Goal: Navigation & Orientation: Find specific page/section

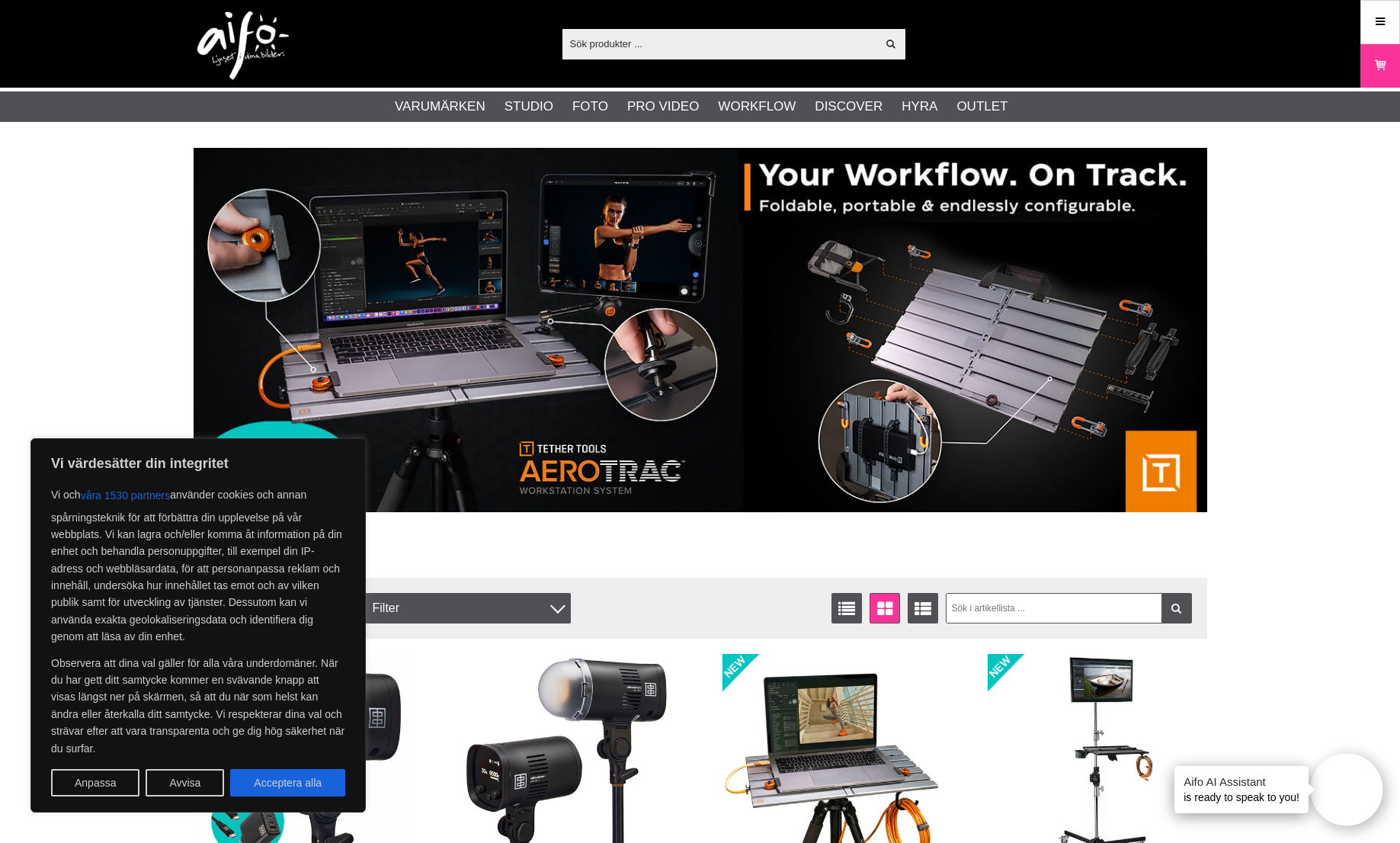
click at [207, 775] on button "Avvisa" at bounding box center [184, 782] width 78 height 27
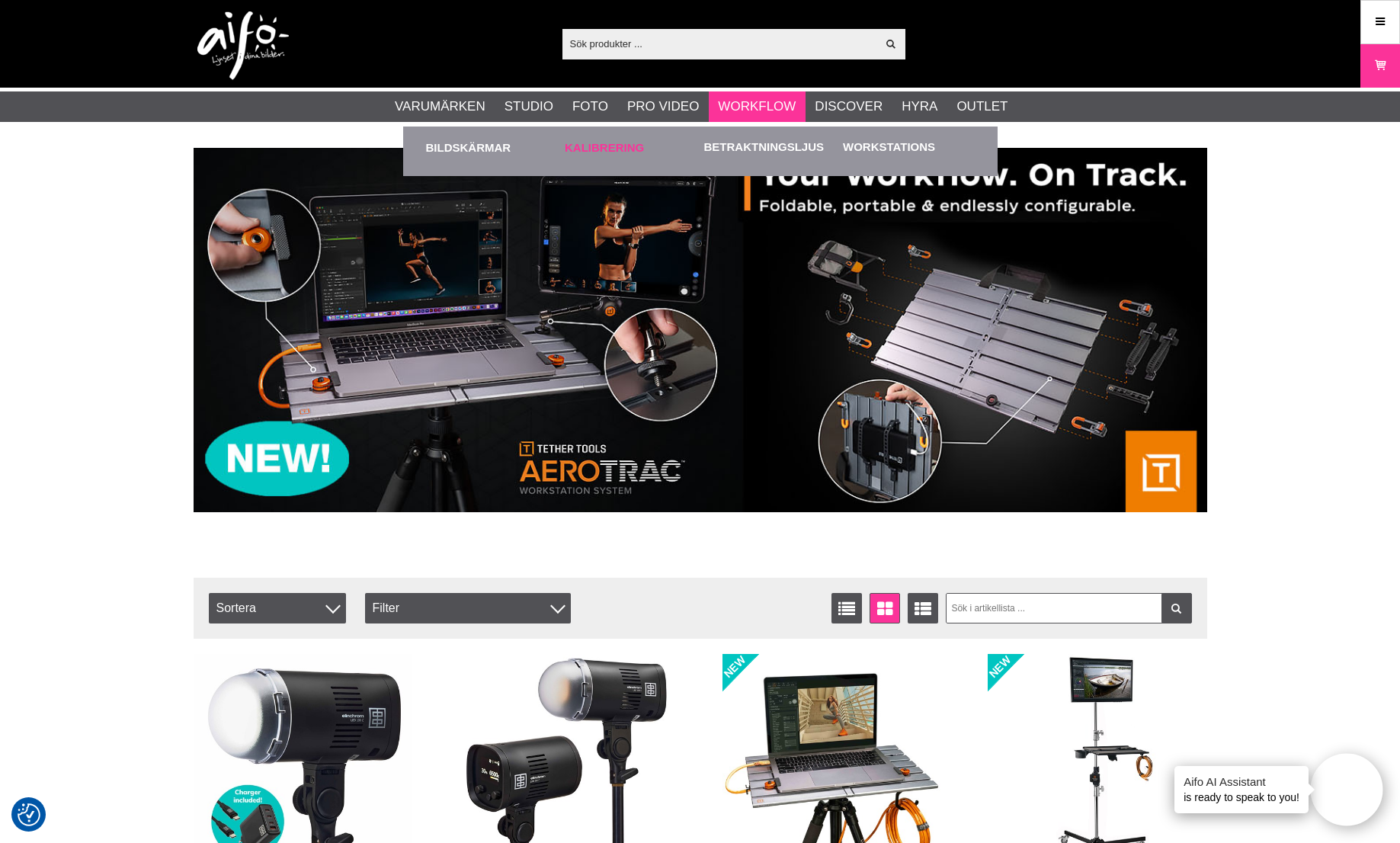
click at [615, 143] on link "Kalibrering" at bounding box center [631, 147] width 132 height 42
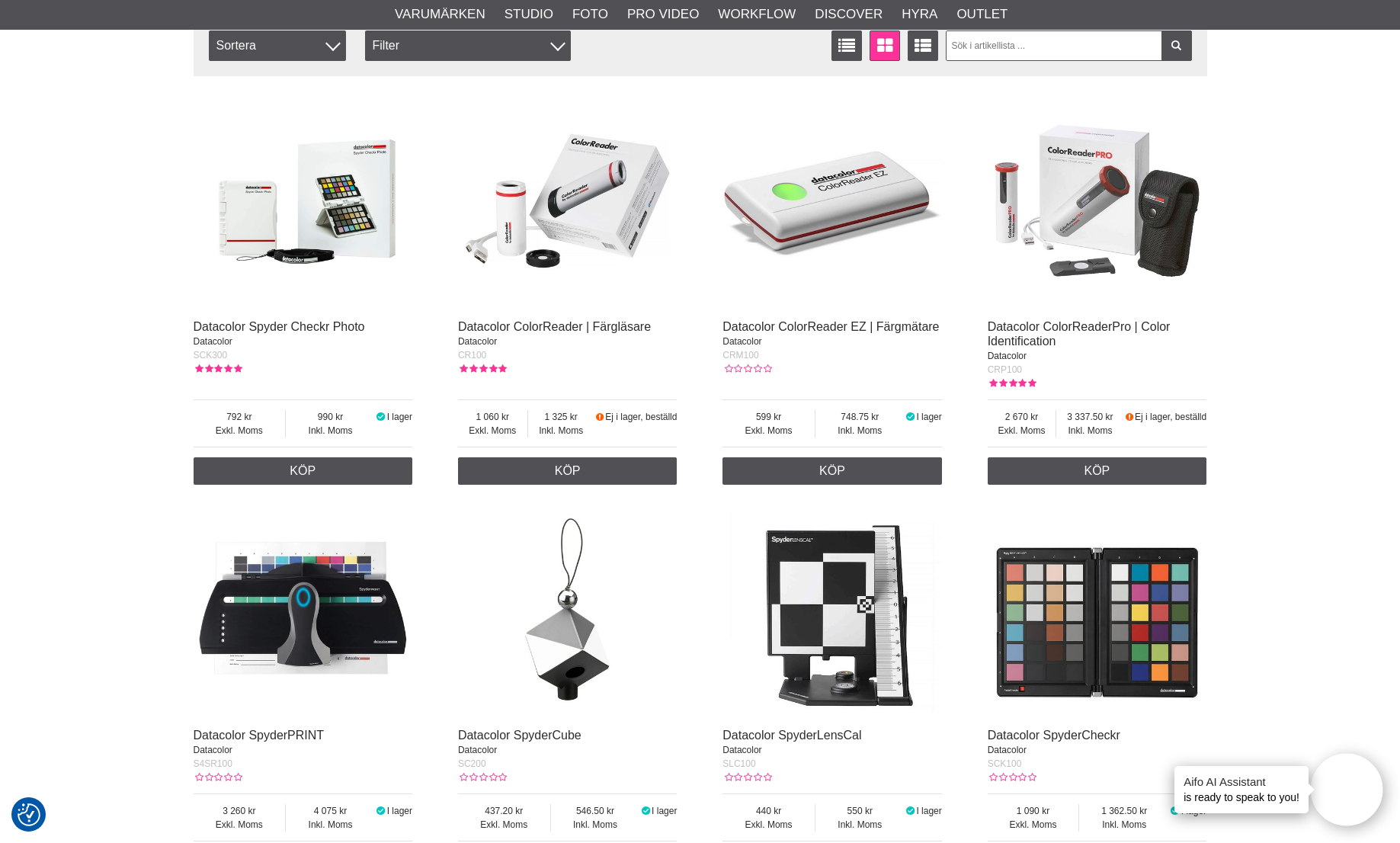
scroll to position [600, 0]
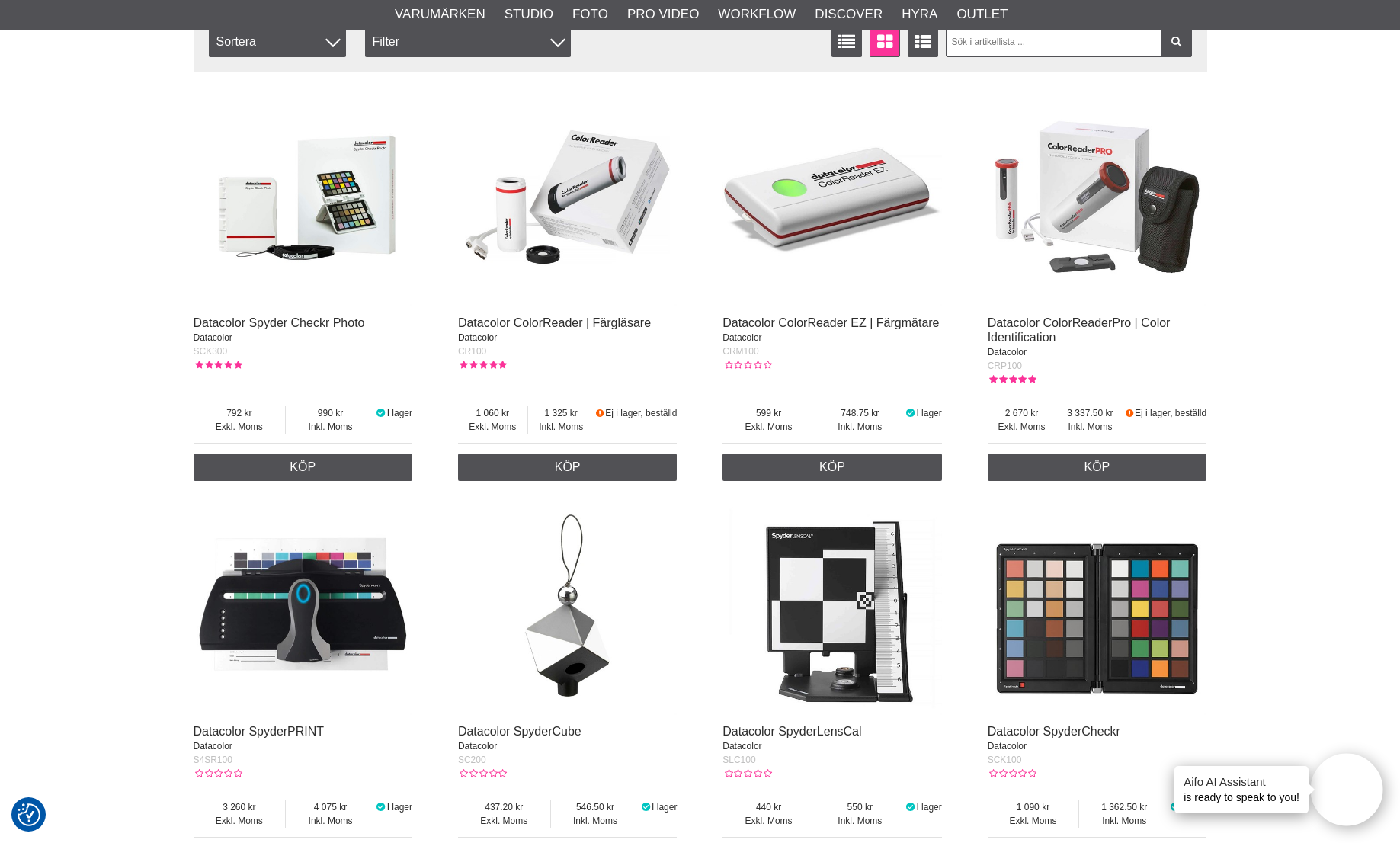
click at [1042, 198] on img at bounding box center [1097, 197] width 220 height 220
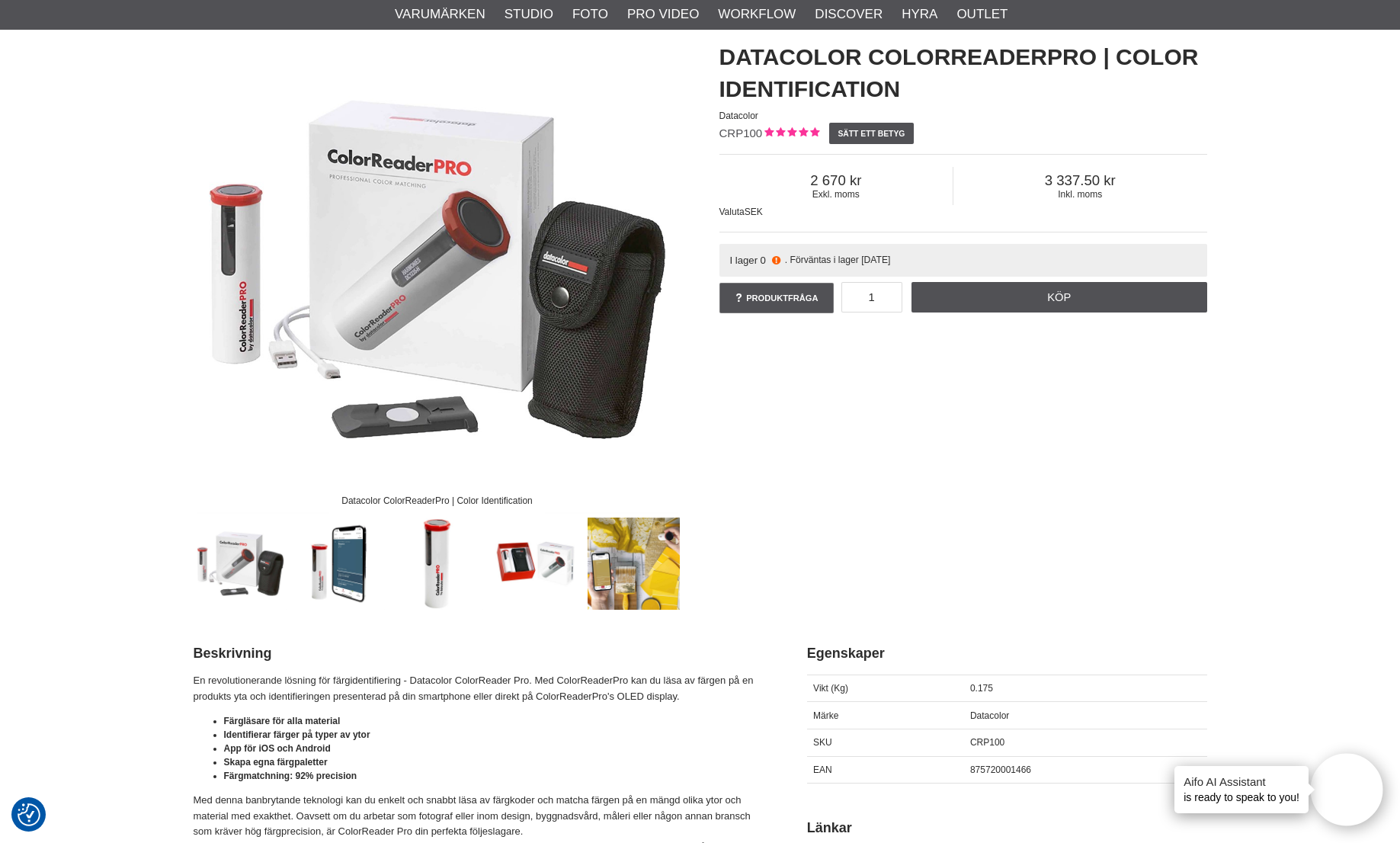
scroll to position [125, 0]
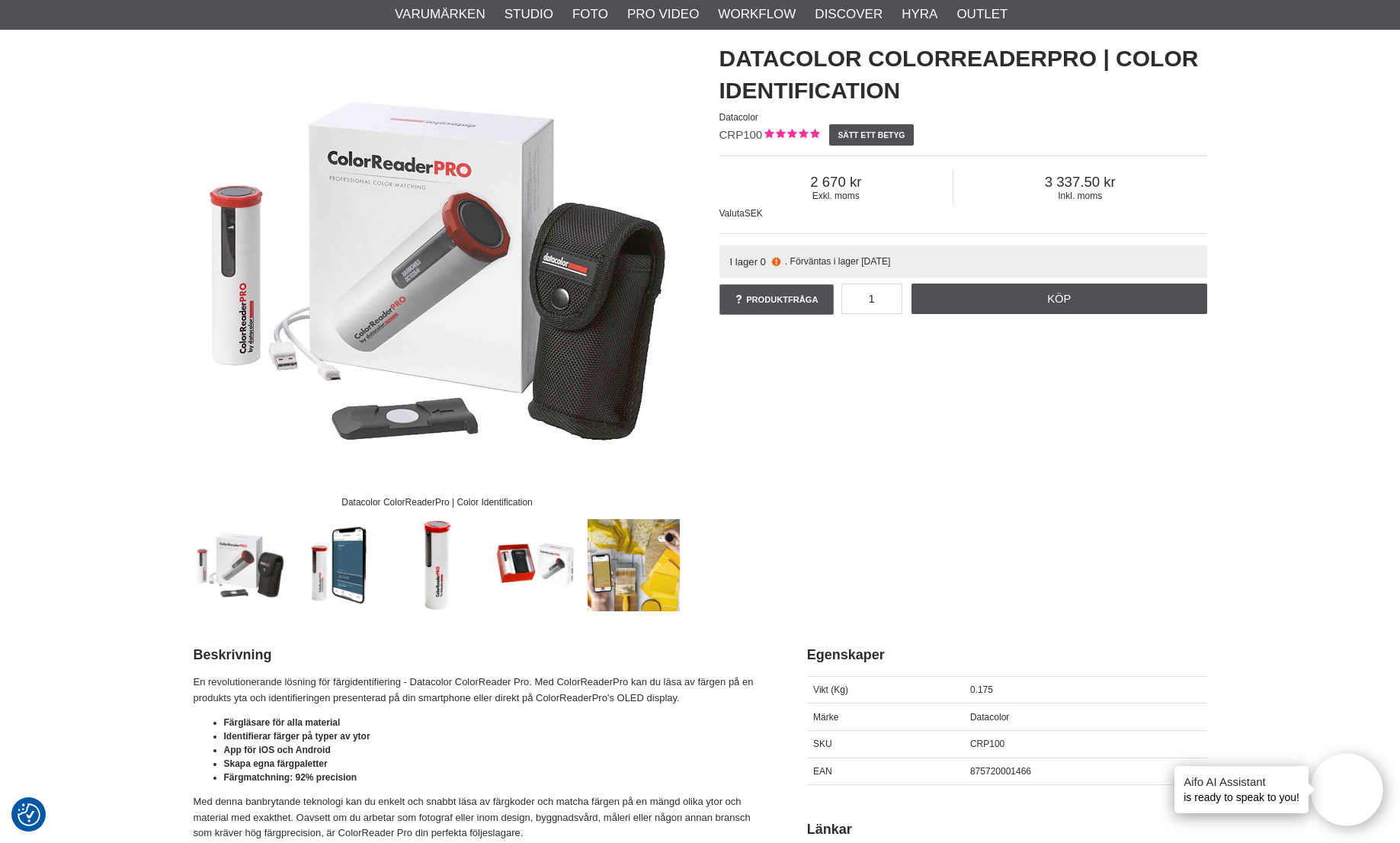
click at [355, 558] on img at bounding box center [339, 564] width 92 height 92
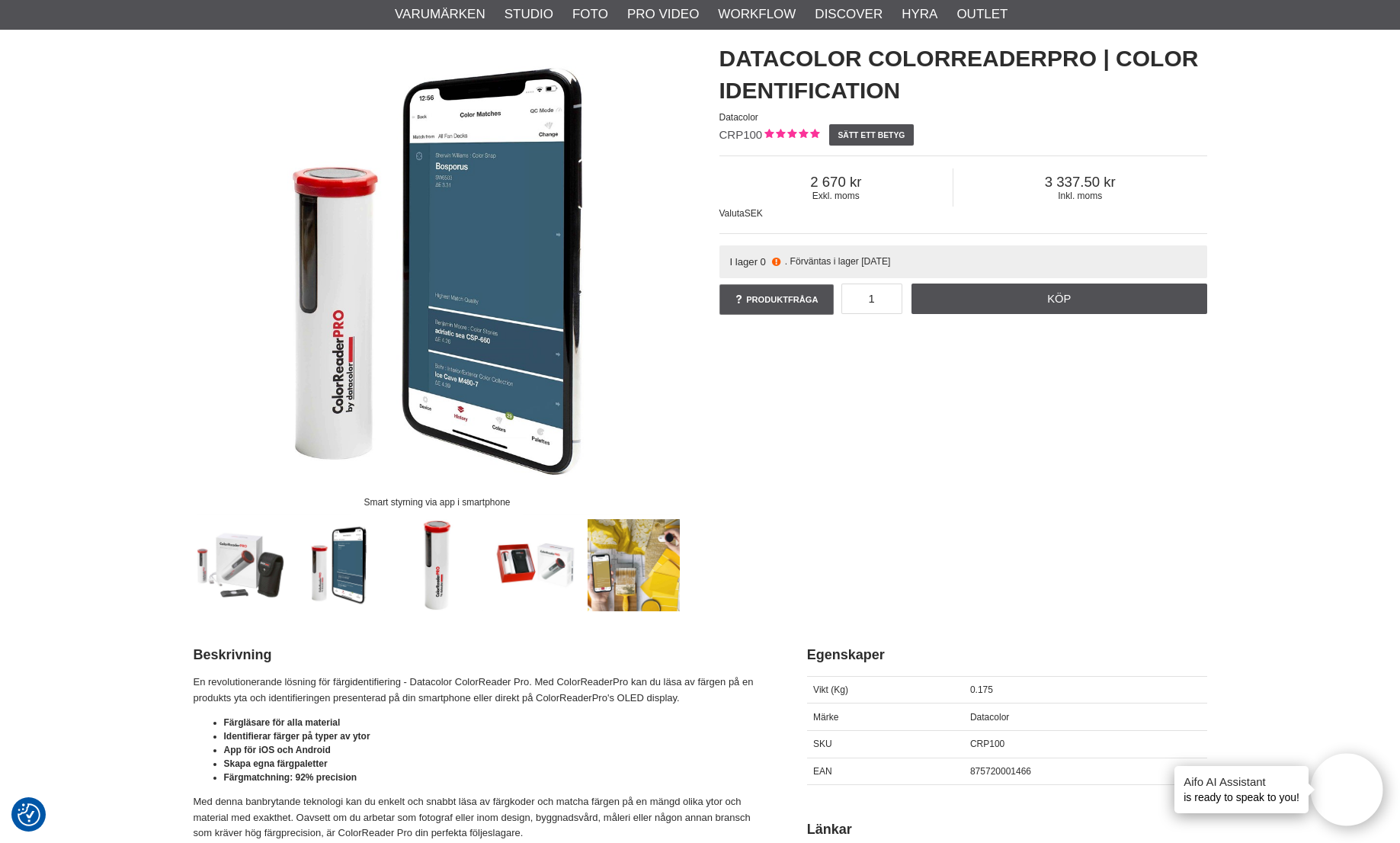
click at [449, 559] on img at bounding box center [437, 564] width 92 height 92
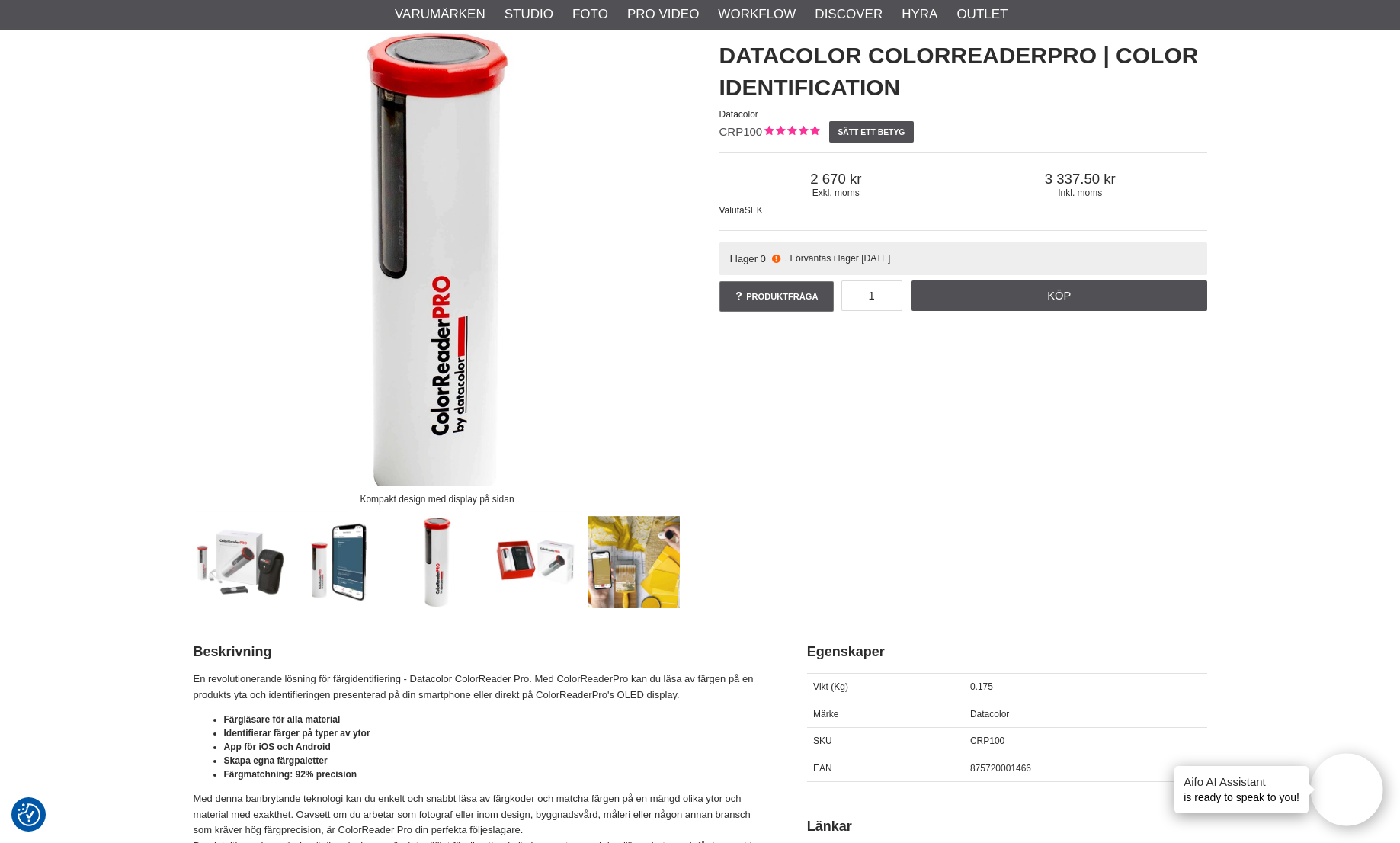
click at [516, 559] on img at bounding box center [535, 561] width 92 height 92
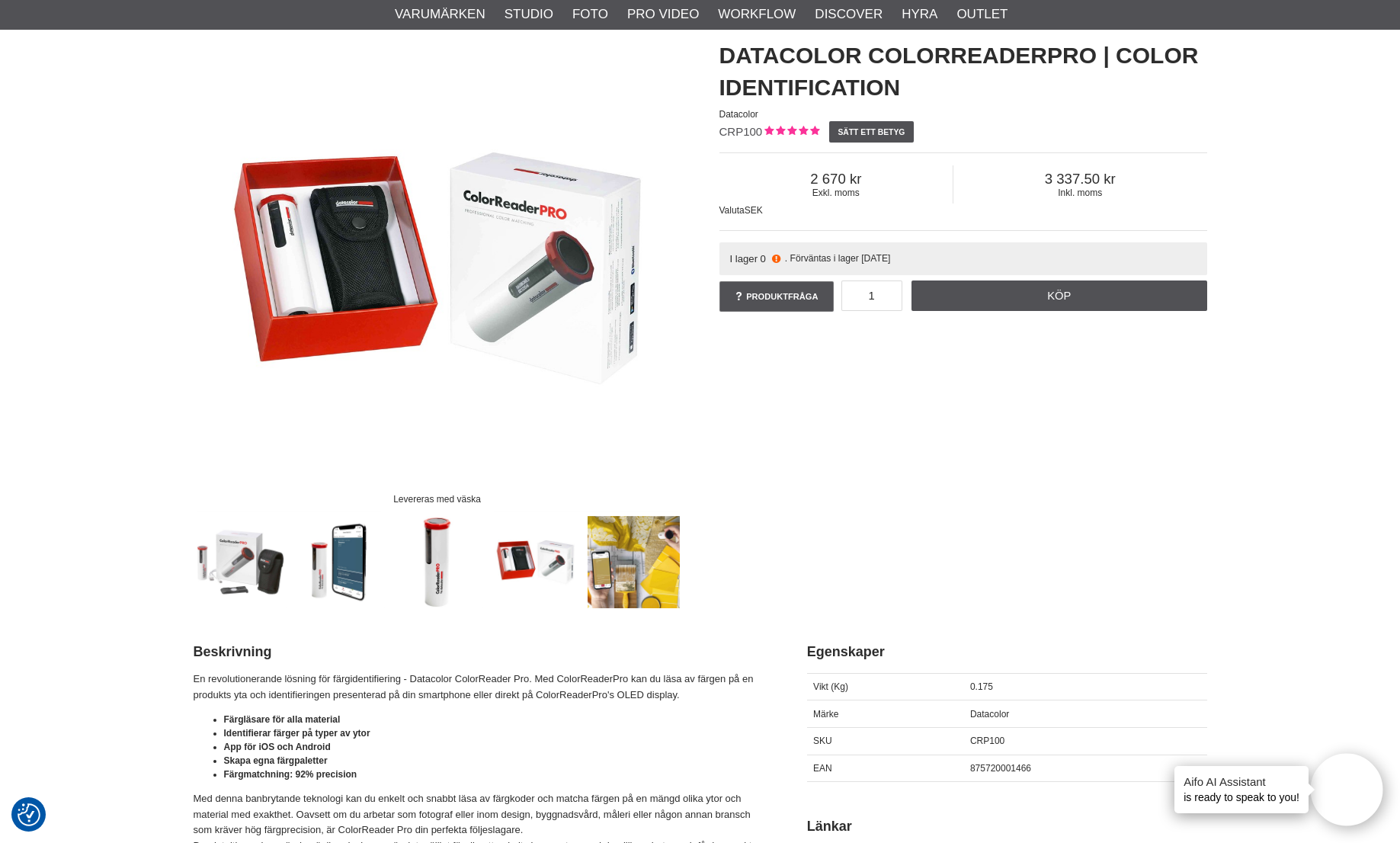
scroll to position [129, 0]
click at [603, 564] on img at bounding box center [634, 561] width 92 height 92
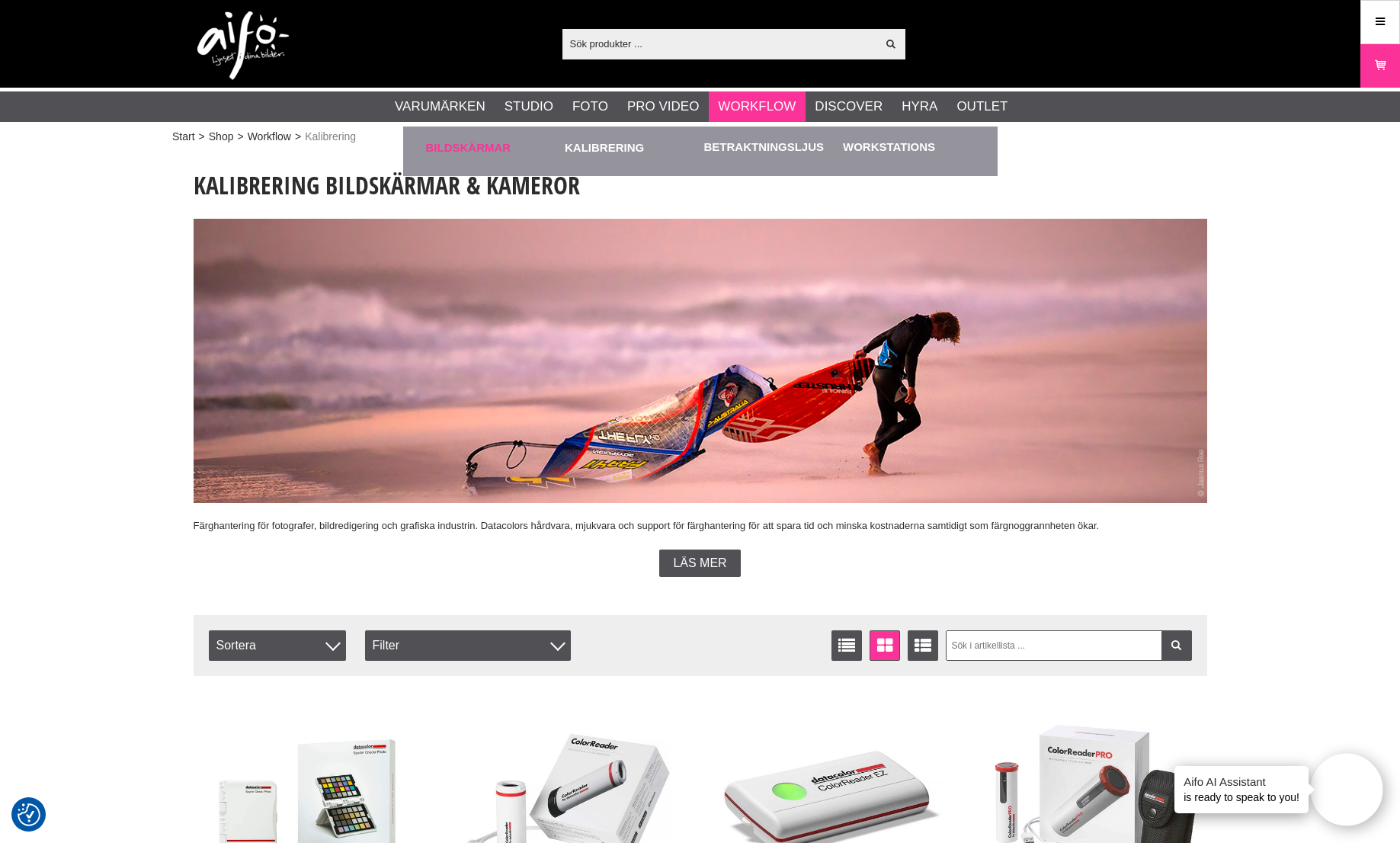
click at [478, 149] on link "Bildskärmar" at bounding box center [492, 147] width 132 height 42
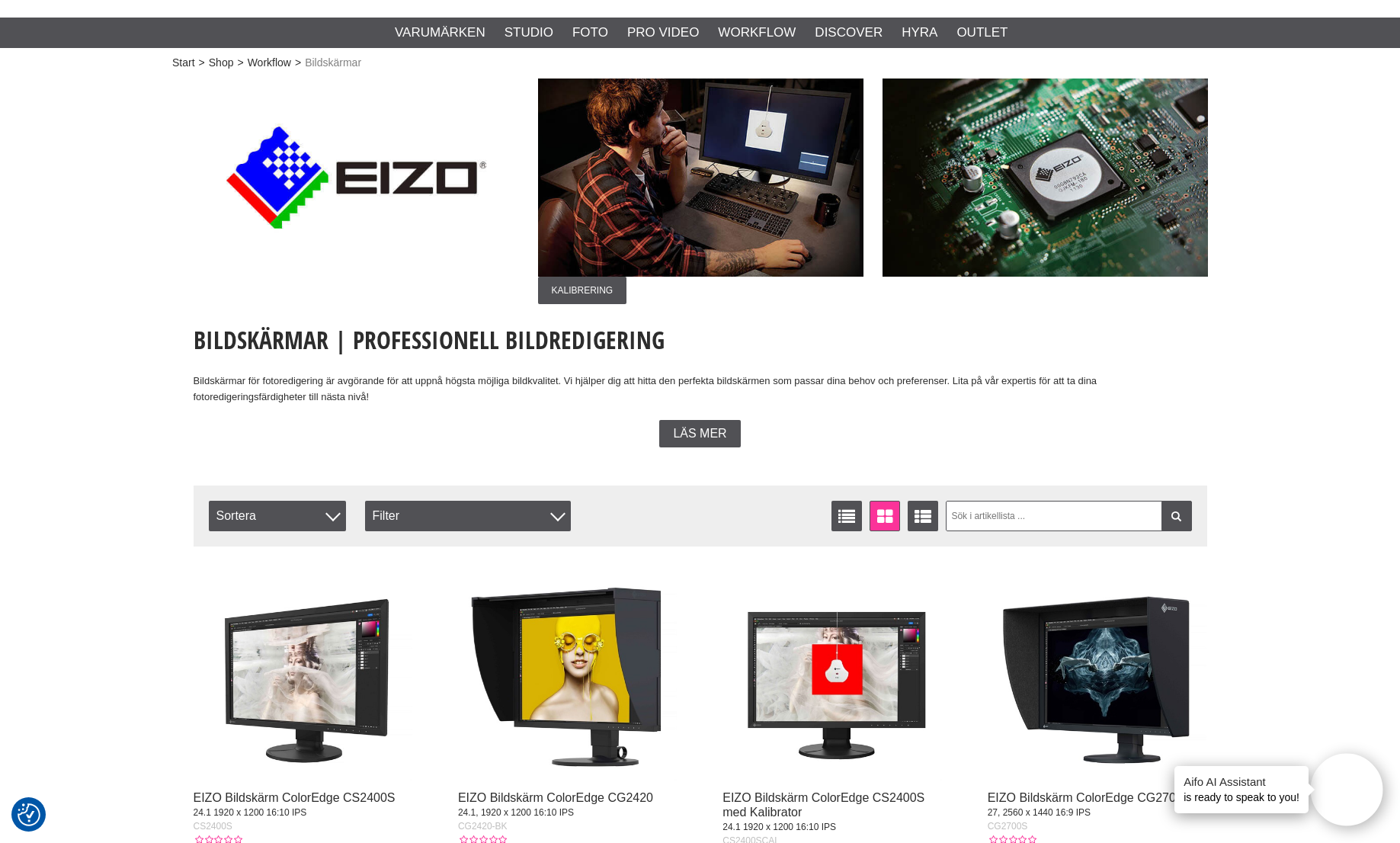
scroll to position [78, 0]
